Goal: Check status: Check status

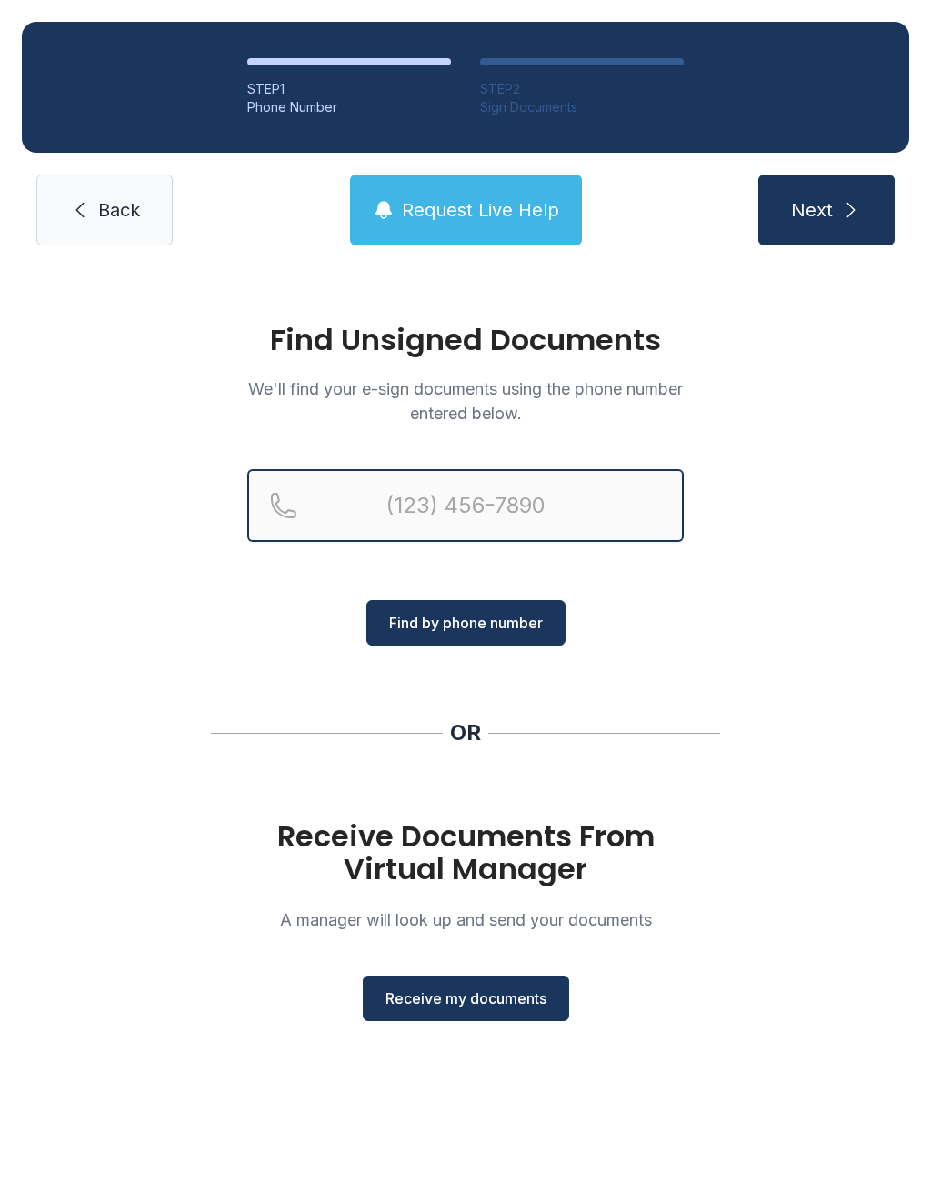
click at [426, 516] on input "Reservation phone number" at bounding box center [465, 505] width 436 height 73
type input "[PHONE_NUMBER]"
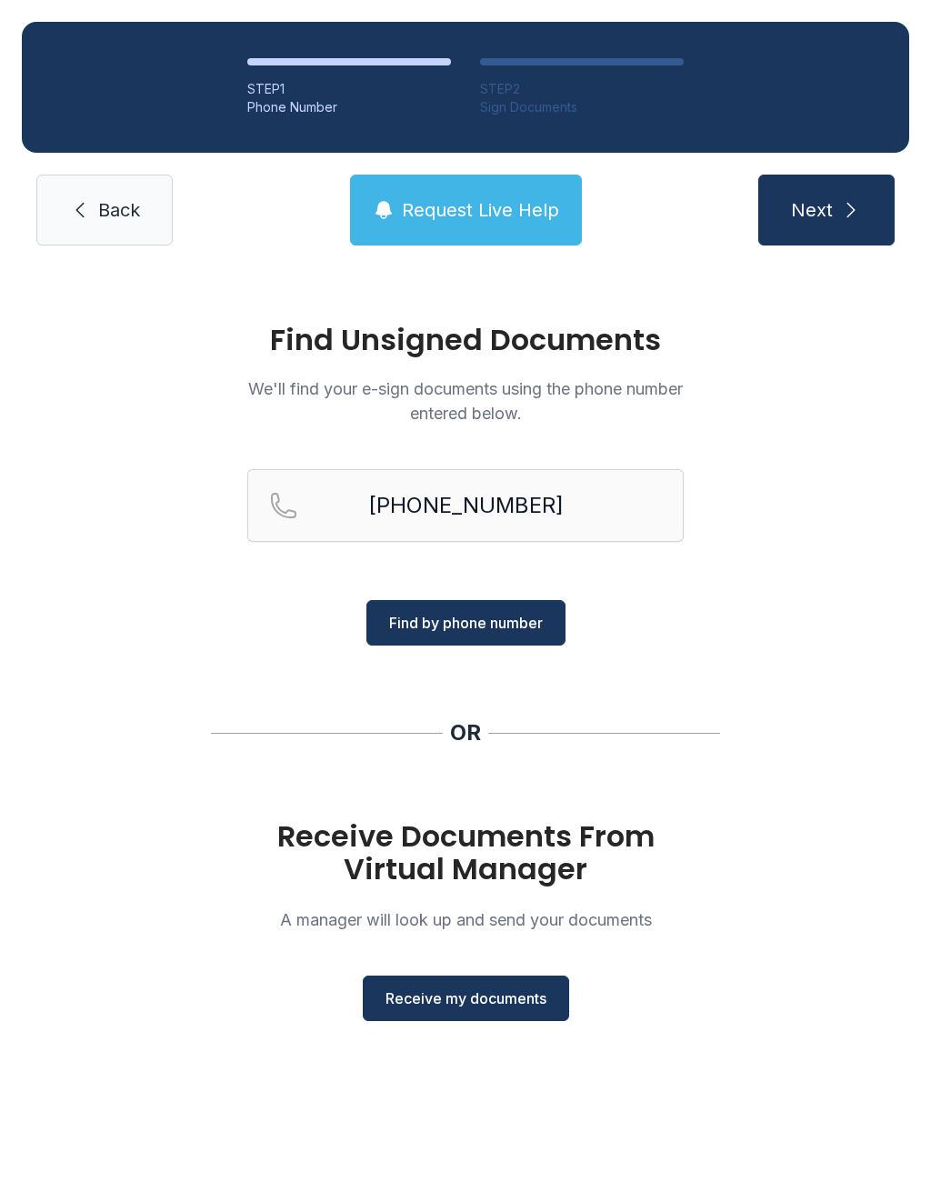
click at [466, 626] on span "Find by phone number" at bounding box center [466, 623] width 154 height 22
click at [100, 222] on span "Back" at bounding box center [119, 209] width 42 height 25
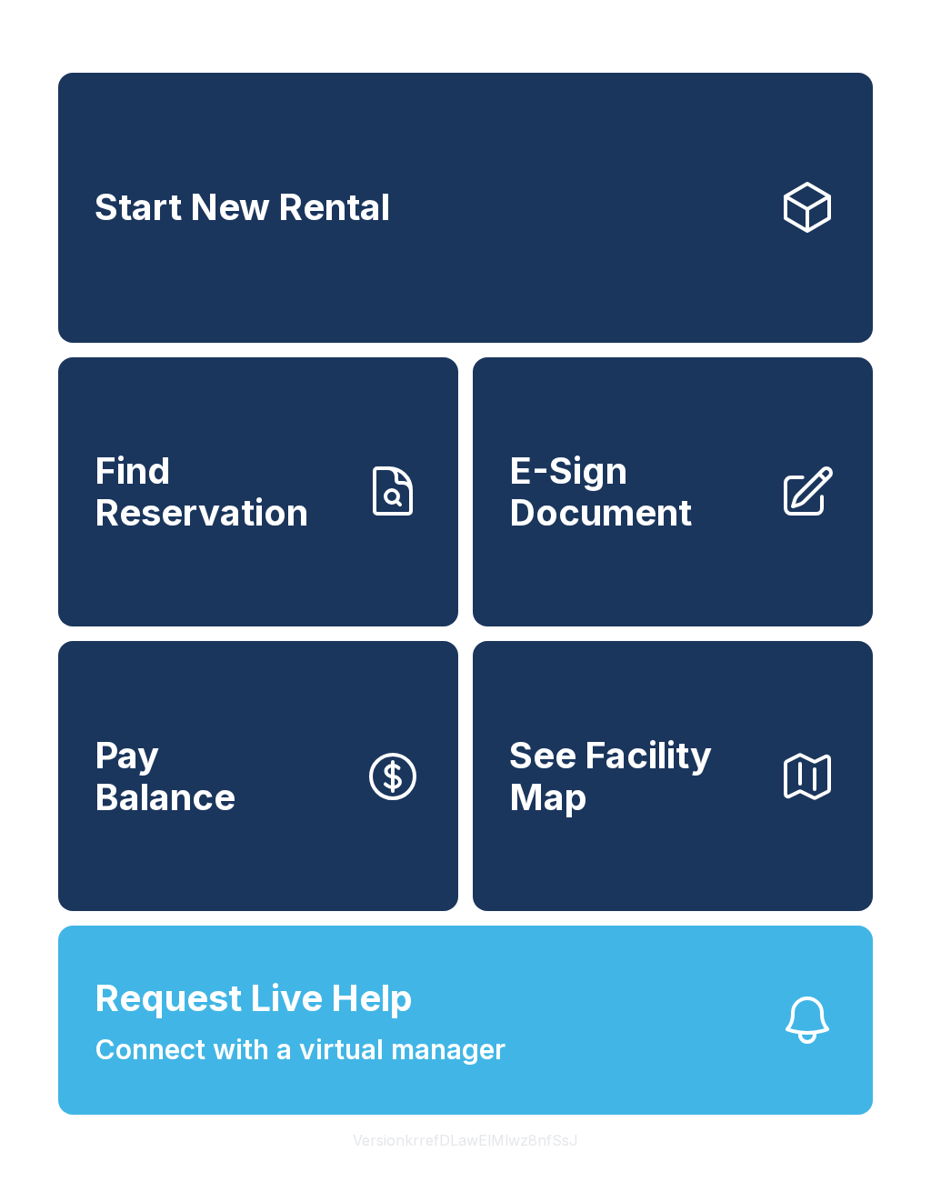
click at [656, 517] on span "E-Sign Document" at bounding box center [636, 491] width 255 height 83
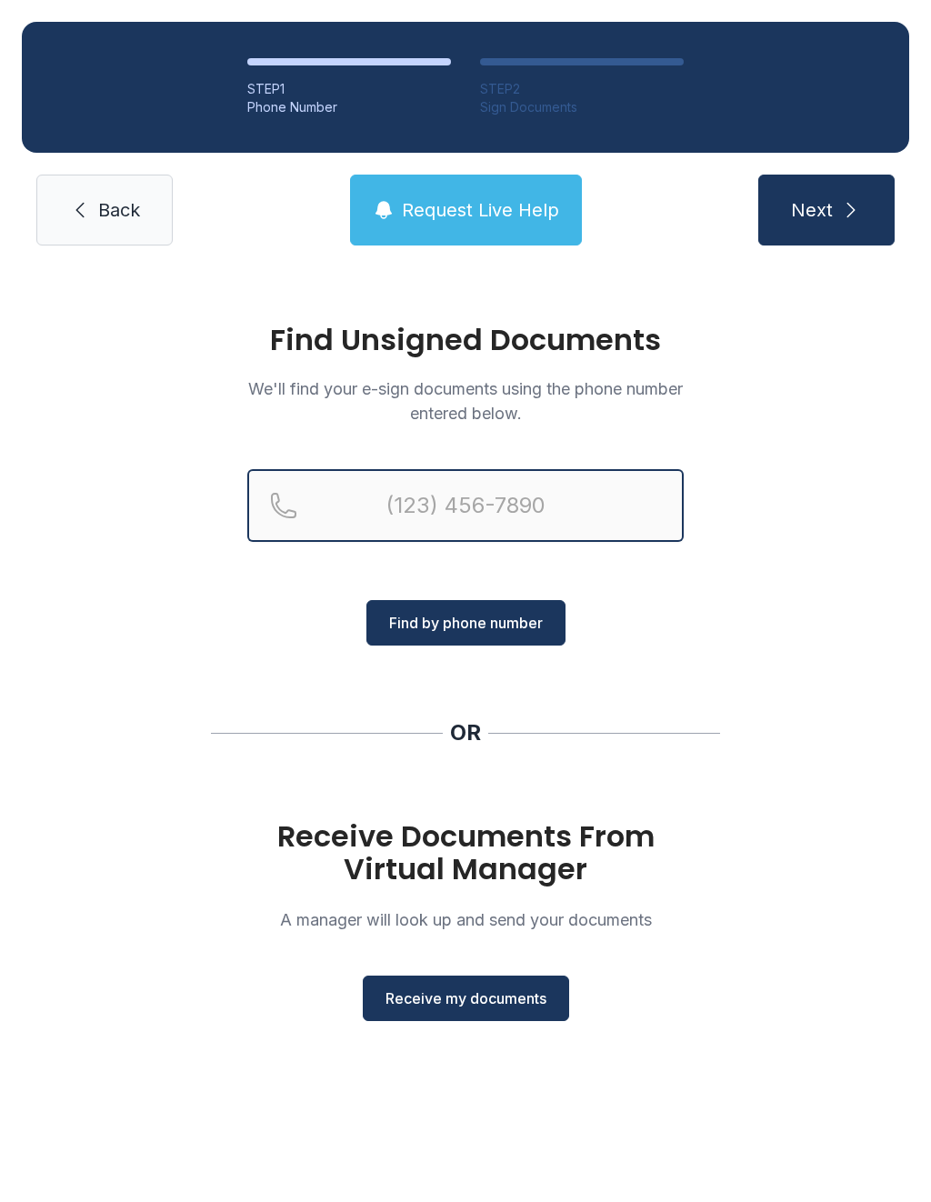
click at [483, 505] on input "Reservation phone number" at bounding box center [465, 505] width 436 height 73
type input "[PHONE_NUMBER]"
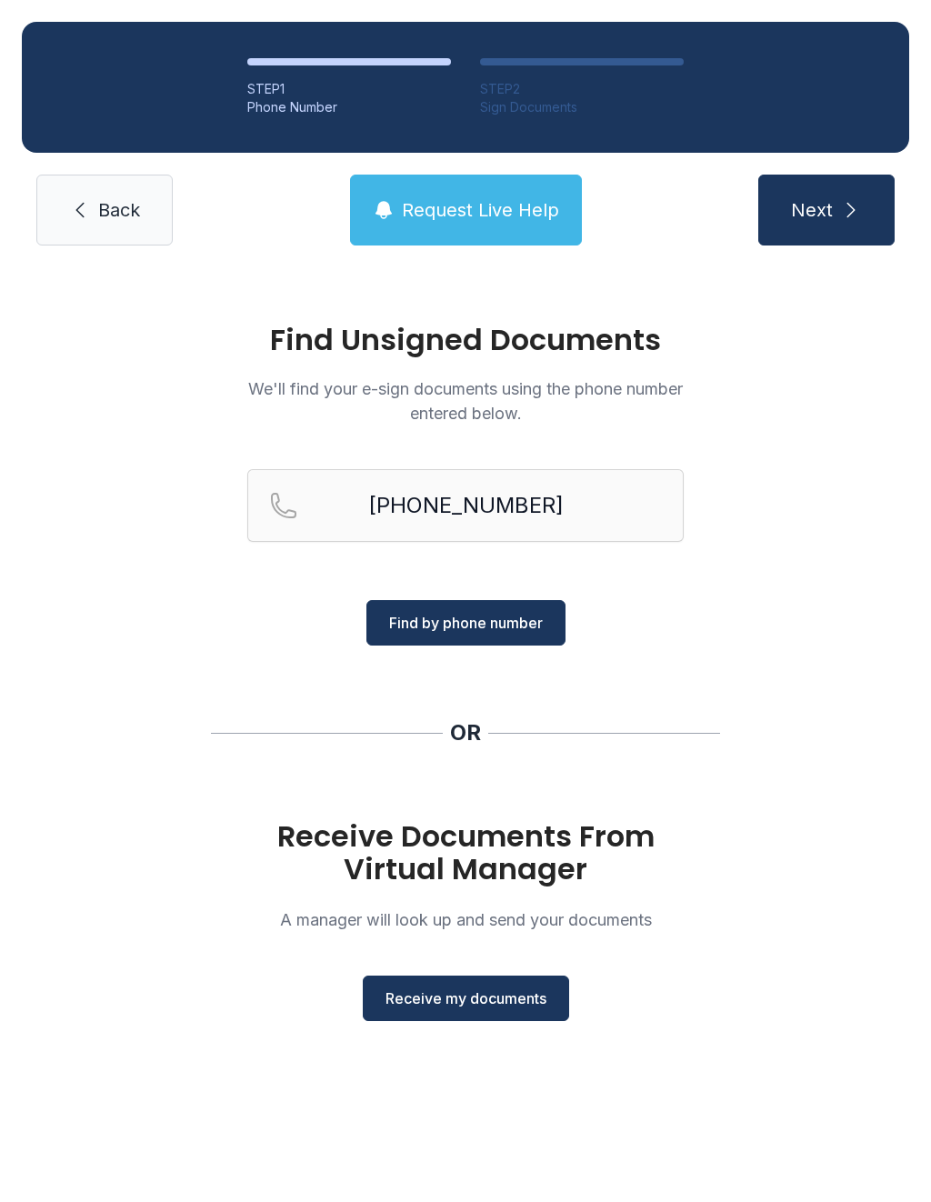
click at [479, 621] on span "Find by phone number" at bounding box center [466, 623] width 154 height 22
click at [108, 225] on link "Back" at bounding box center [104, 210] width 136 height 71
